Goal: Find specific page/section: Find specific page/section

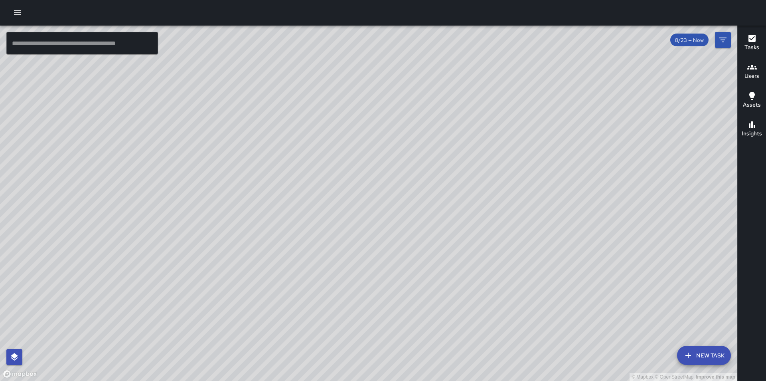
drag, startPoint x: 448, startPoint y: 154, endPoint x: 439, endPoint y: 307, distance: 153.8
click at [439, 307] on div "© Mapbox © OpenStreetMap Improve this map" at bounding box center [368, 203] width 737 height 355
click at [442, 260] on div "© Mapbox © OpenStreetMap Improve this map" at bounding box center [368, 203] width 737 height 355
click at [20, 14] on icon "button" at bounding box center [18, 13] width 10 height 10
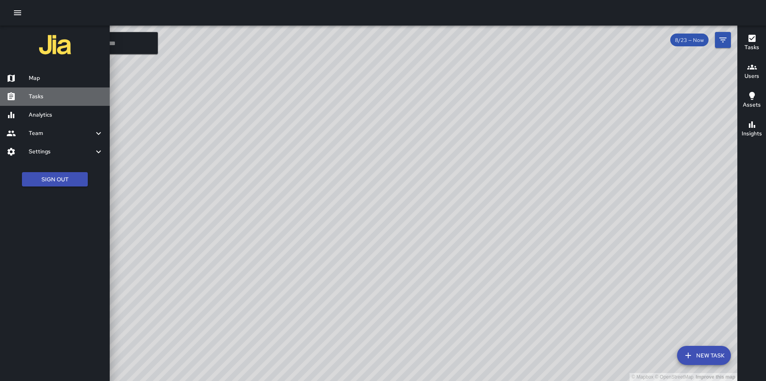
click at [46, 93] on h6 "Tasks" at bounding box center [66, 96] width 75 height 9
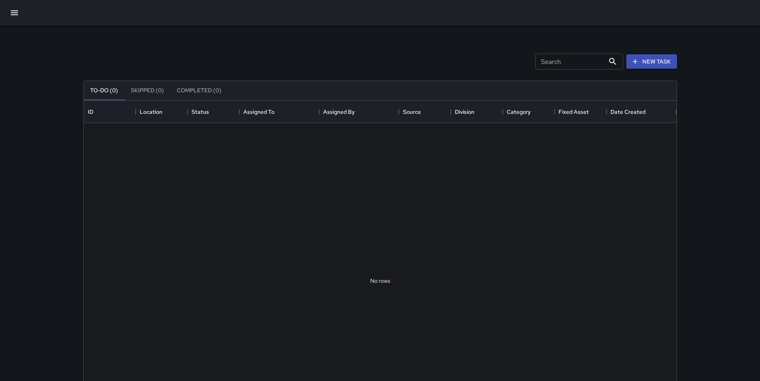
scroll to position [332, 587]
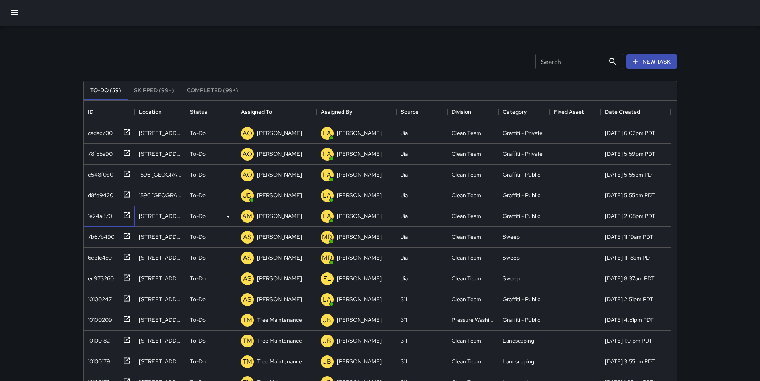
click at [97, 215] on div "1e24a870" at bounding box center [99, 214] width 28 height 11
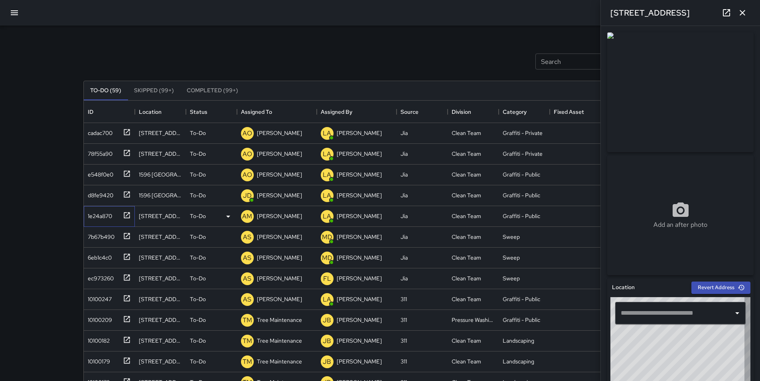
type input "**********"
click at [268, 215] on p "[PERSON_NAME]" at bounding box center [279, 216] width 45 height 8
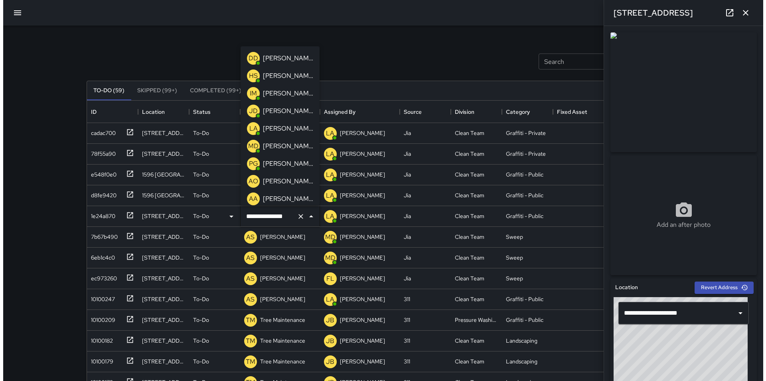
scroll to position [20, 0]
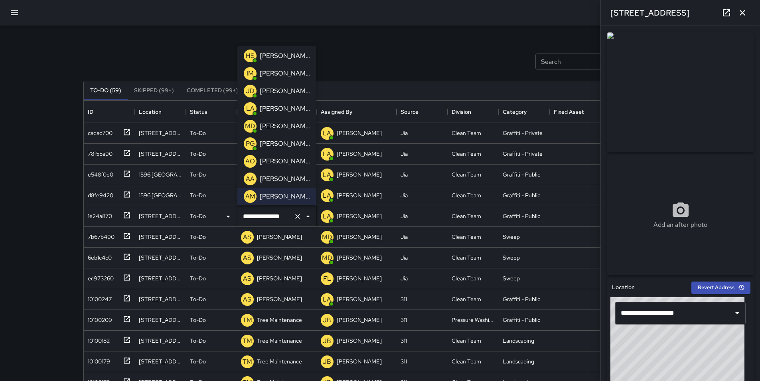
click at [286, 159] on p "[PERSON_NAME]" at bounding box center [285, 161] width 50 height 10
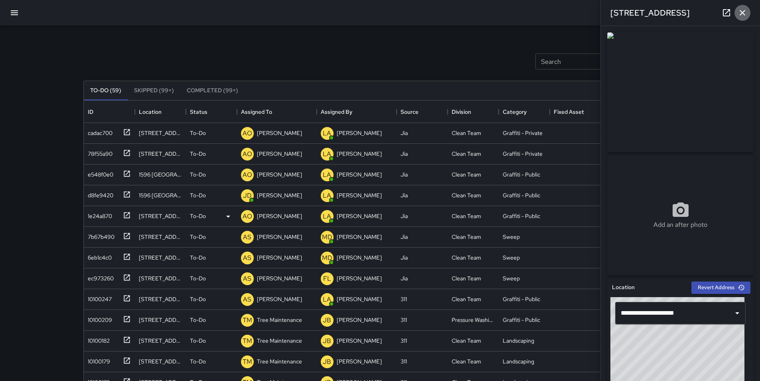
click at [742, 13] on icon "button" at bounding box center [743, 13] width 6 height 6
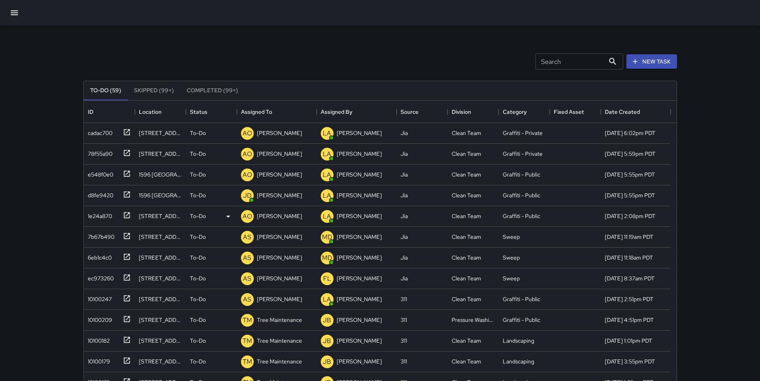
click at [16, 14] on icon "button" at bounding box center [15, 13] width 10 height 10
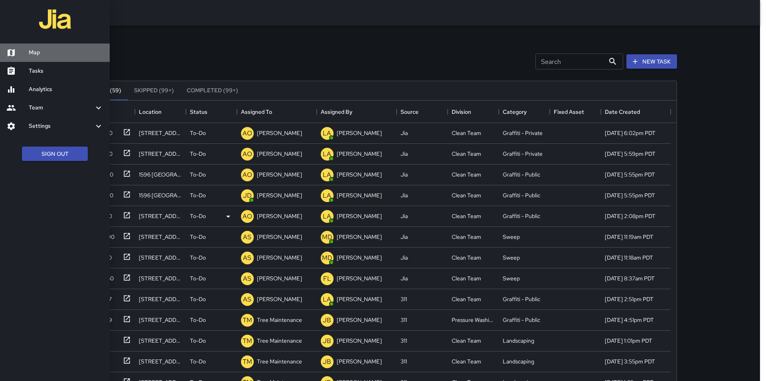
click at [50, 52] on h6 "Map" at bounding box center [66, 52] width 75 height 9
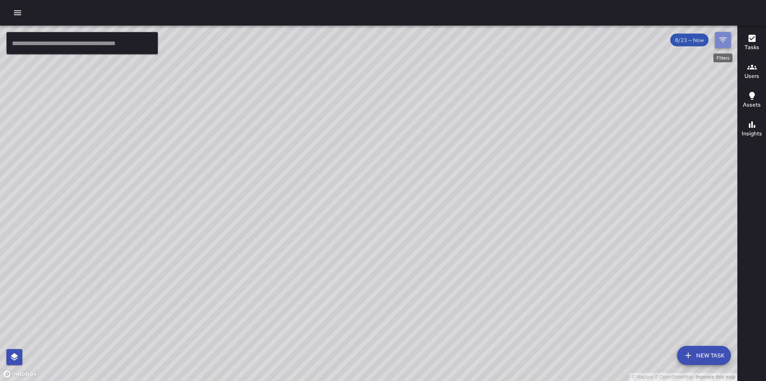
click at [725, 36] on icon "Filters" at bounding box center [723, 40] width 10 height 10
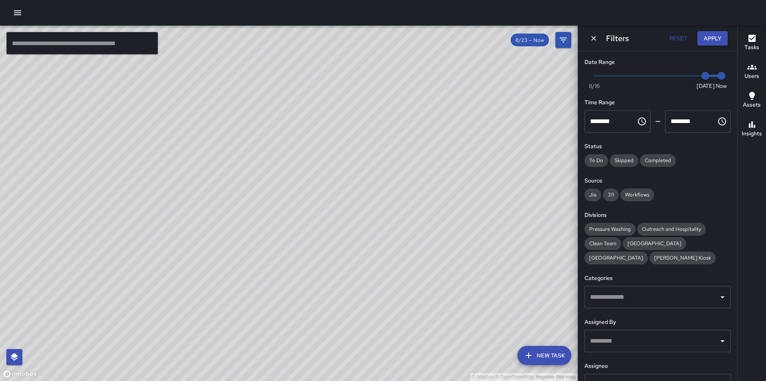
type input "*"
click at [679, 73] on span "Now [DATE] [DATE] 6:33 am" at bounding box center [657, 76] width 127 height 12
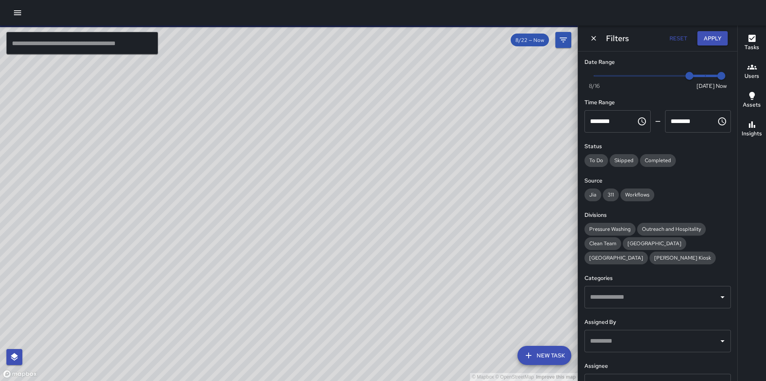
click at [701, 76] on span at bounding box center [705, 76] width 33 height 2
type input "*"
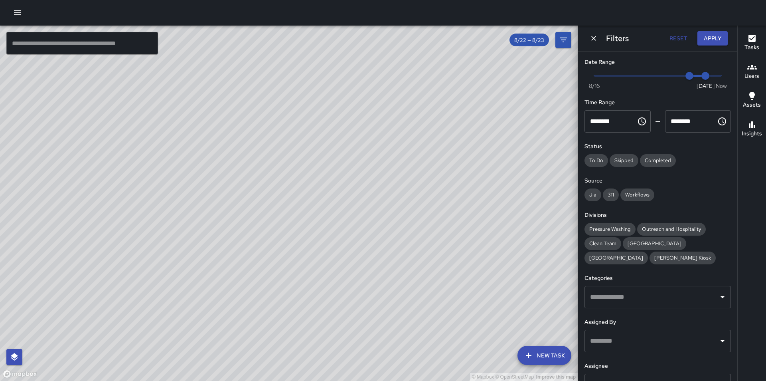
click at [752, 74] on h6 "Users" at bounding box center [751, 76] width 15 height 9
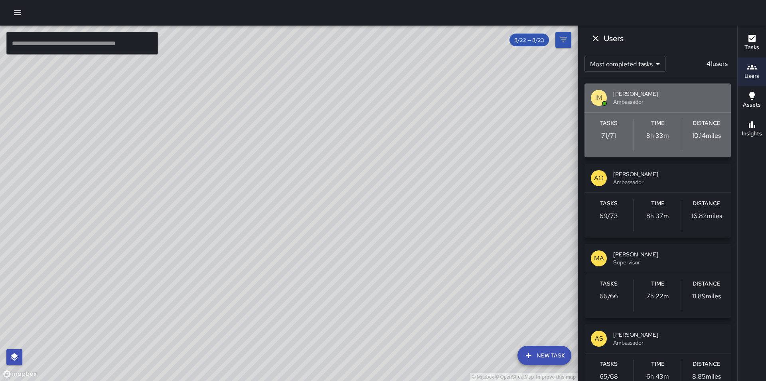
click at [692, 90] on span "[PERSON_NAME]" at bounding box center [668, 94] width 111 height 8
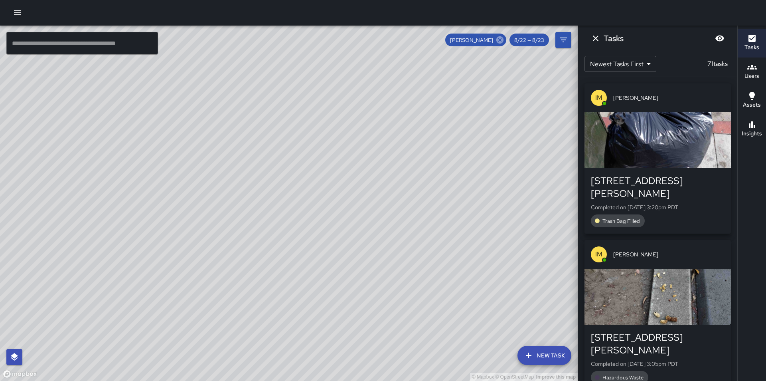
click at [499, 40] on icon at bounding box center [499, 39] width 7 height 7
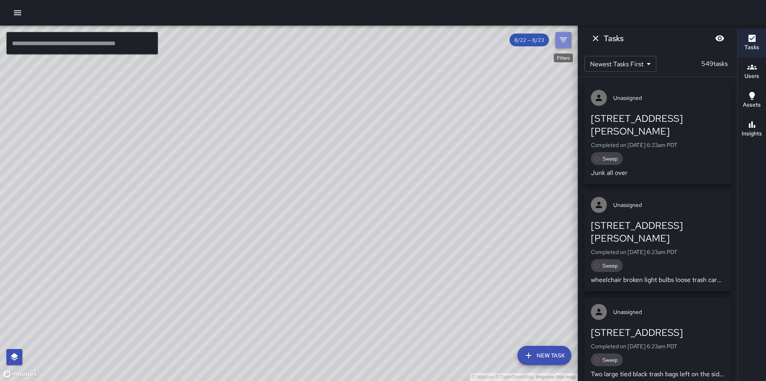
click at [564, 41] on icon "Filters" at bounding box center [563, 40] width 10 height 10
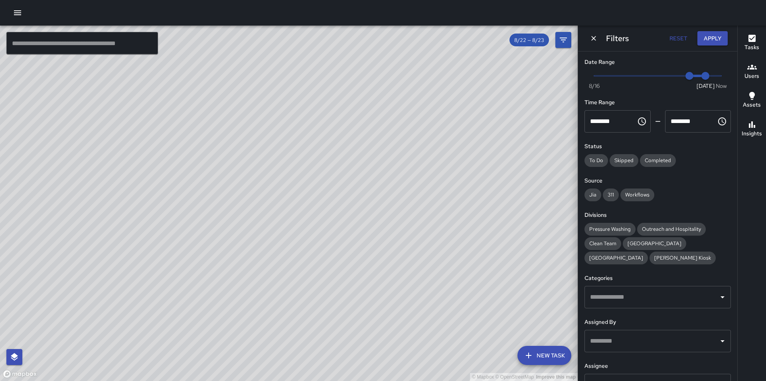
click at [620, 338] on input "text" at bounding box center [651, 340] width 127 height 15
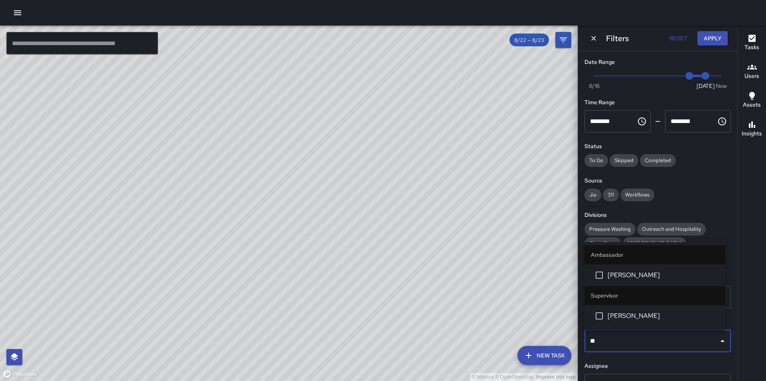
type input "***"
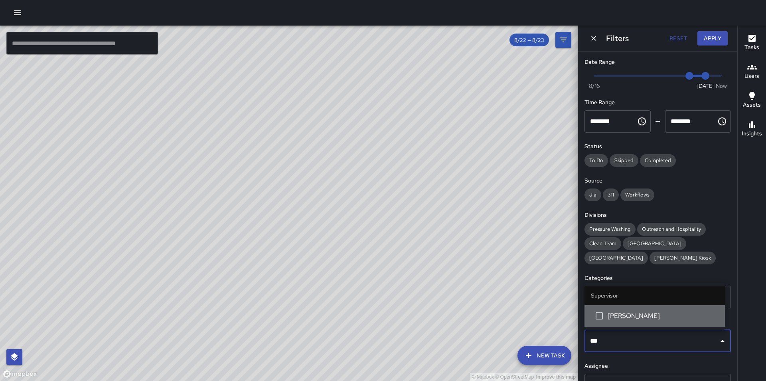
click at [637, 316] on span "[PERSON_NAME]" at bounding box center [663, 316] width 111 height 10
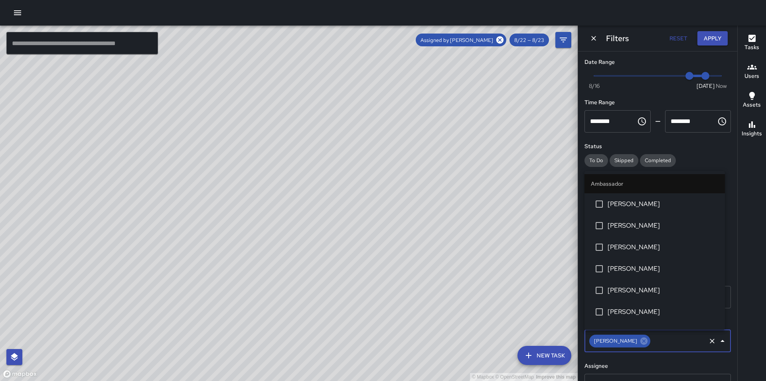
scroll to position [615, 0]
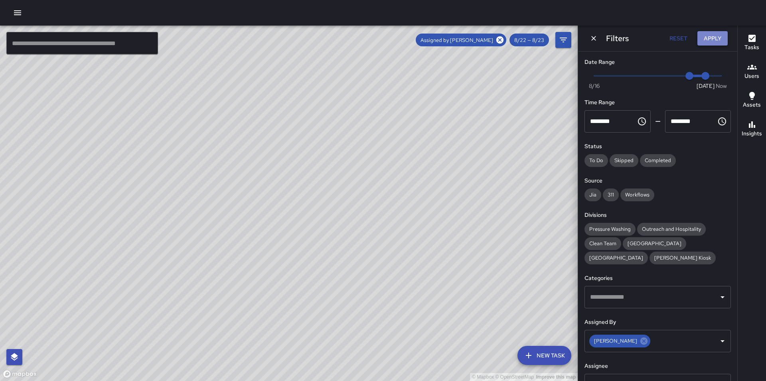
click at [716, 42] on button "Apply" at bounding box center [712, 38] width 30 height 15
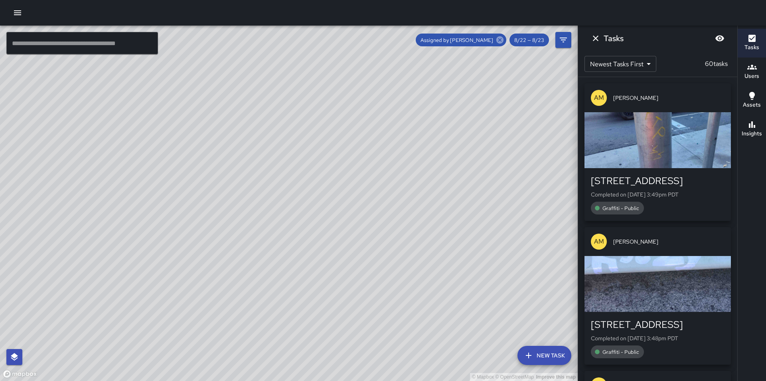
click at [499, 39] on icon at bounding box center [499, 39] width 7 height 7
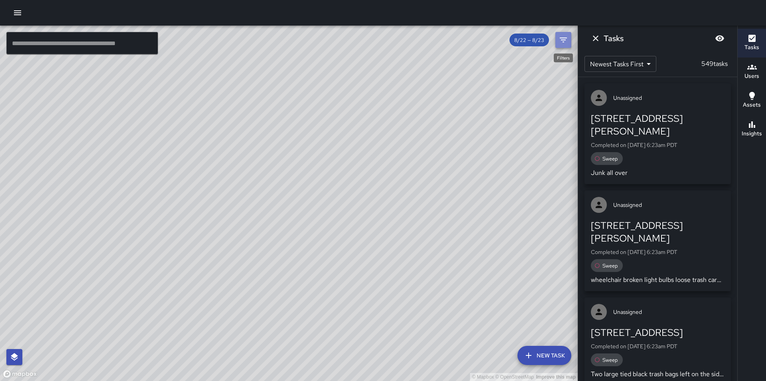
click at [563, 44] on icon "Filters" at bounding box center [563, 40] width 10 height 10
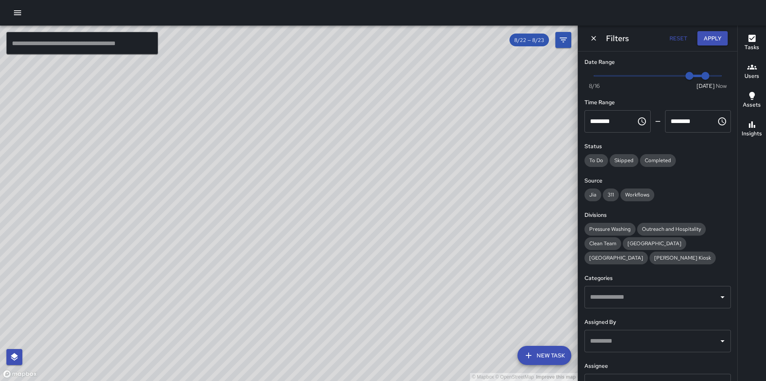
click at [608, 339] on input "text" at bounding box center [651, 340] width 127 height 15
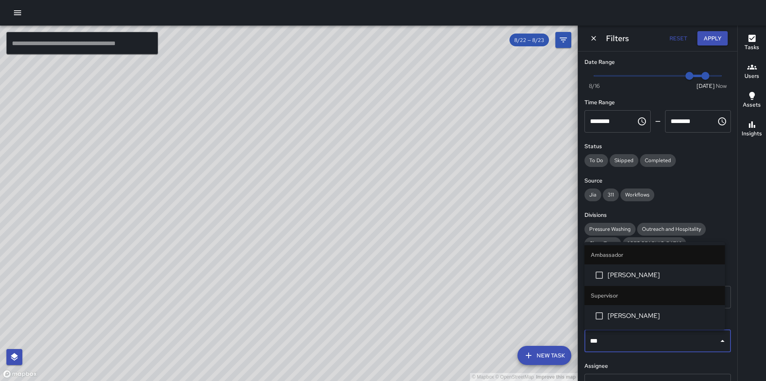
type input "****"
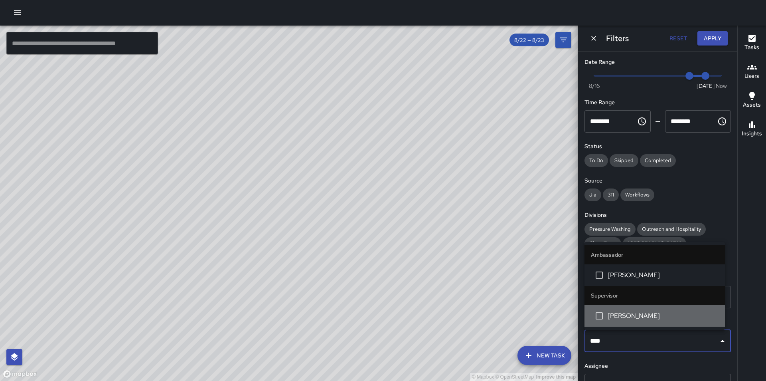
click at [633, 323] on li "[PERSON_NAME]" at bounding box center [654, 316] width 140 height 22
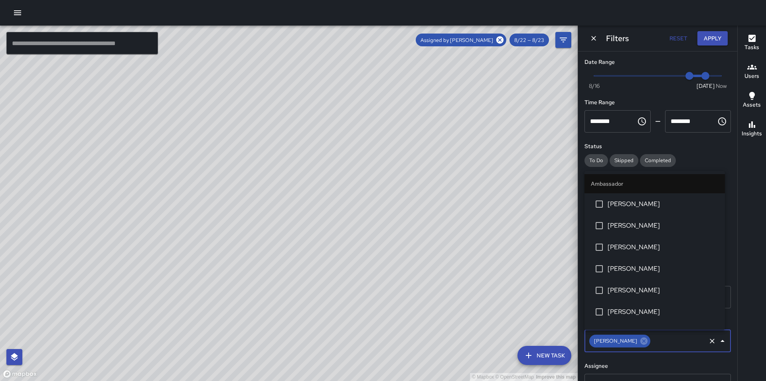
scroll to position [550, 0]
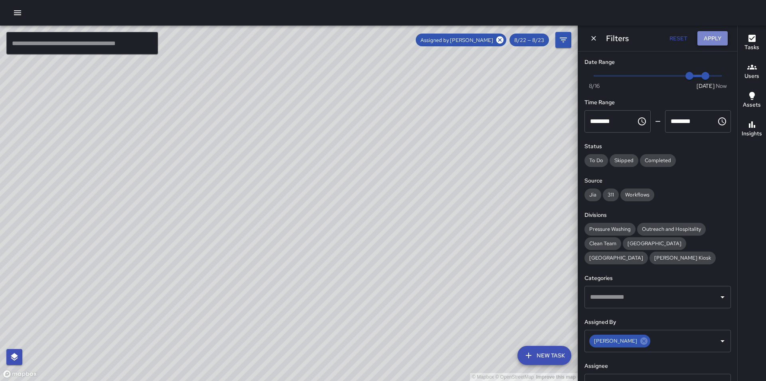
click at [716, 40] on button "Apply" at bounding box center [712, 38] width 30 height 15
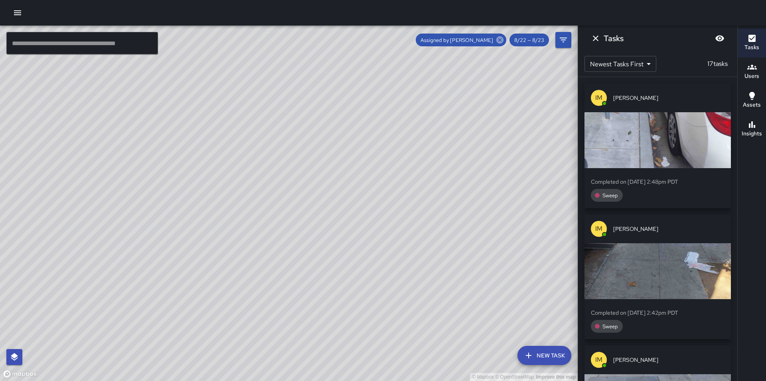
click at [500, 42] on icon at bounding box center [499, 39] width 7 height 7
